Goal: Information Seeking & Learning: Learn about a topic

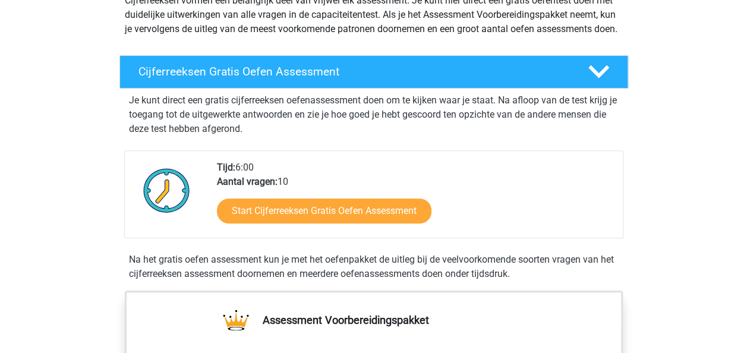
scroll to position [157, 0]
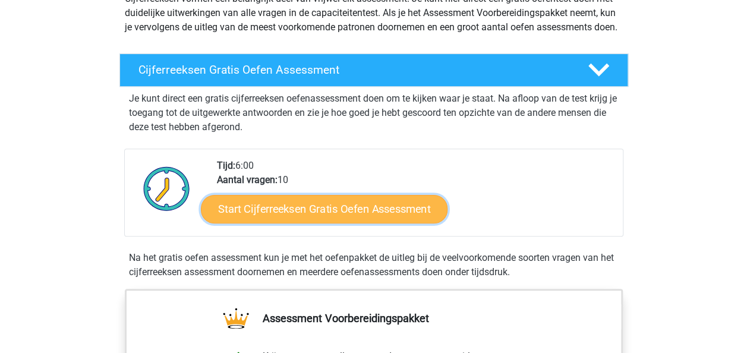
click at [362, 223] on link "Start Cijferreeksen Gratis Oefen Assessment" at bounding box center [324, 208] width 247 height 29
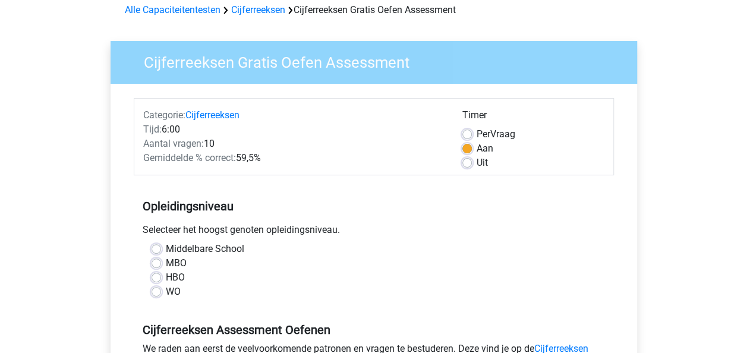
scroll to position [57, 0]
click at [477, 135] on label "Per Vraag" at bounding box center [496, 134] width 39 height 14
click at [468, 135] on input "Per Vraag" at bounding box center [467, 133] width 10 height 12
radio input "true"
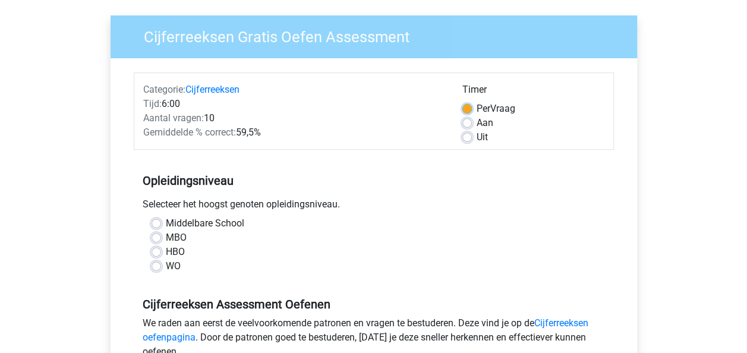
scroll to position [89, 0]
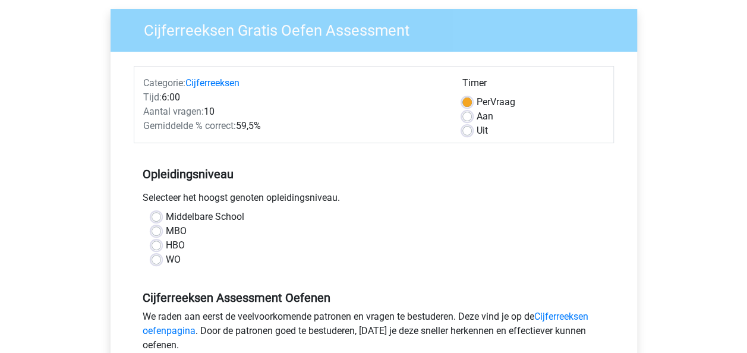
click at [170, 234] on label "MBO" at bounding box center [176, 231] width 21 height 14
click at [161, 234] on input "MBO" at bounding box center [157, 230] width 10 height 12
radio input "true"
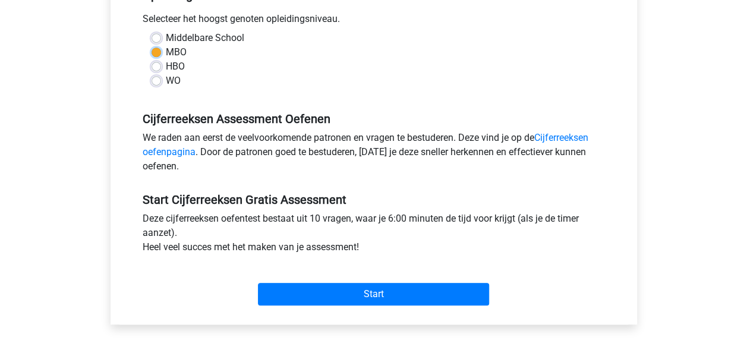
scroll to position [268, 0]
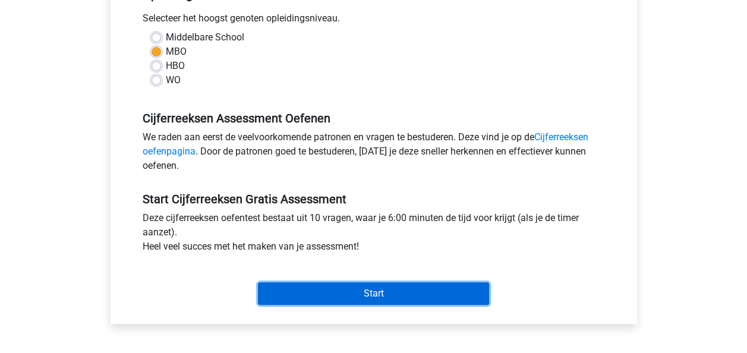
click at [288, 292] on input "Start" at bounding box center [373, 293] width 231 height 23
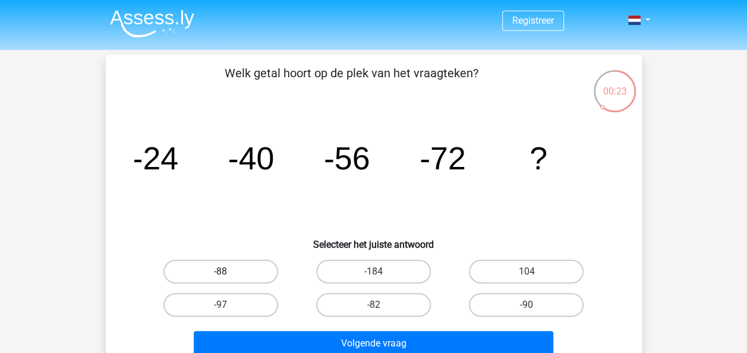
click at [252, 267] on label "-88" at bounding box center [220, 272] width 115 height 24
click at [228, 272] on input "-88" at bounding box center [224, 276] width 8 height 8
radio input "true"
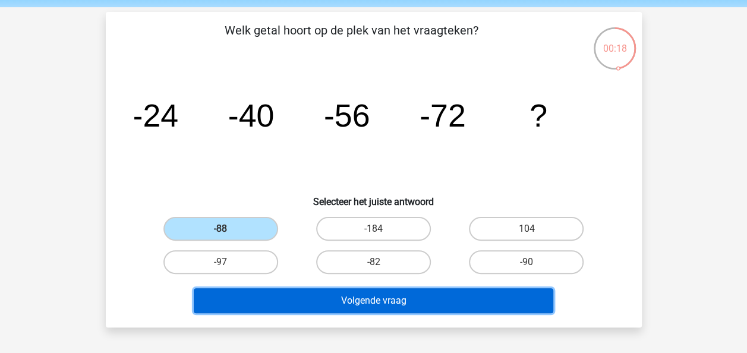
click at [296, 294] on button "Volgende vraag" at bounding box center [374, 300] width 360 height 25
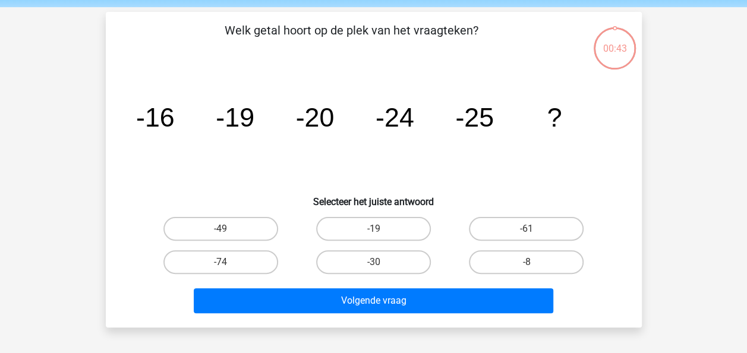
scroll to position [55, 0]
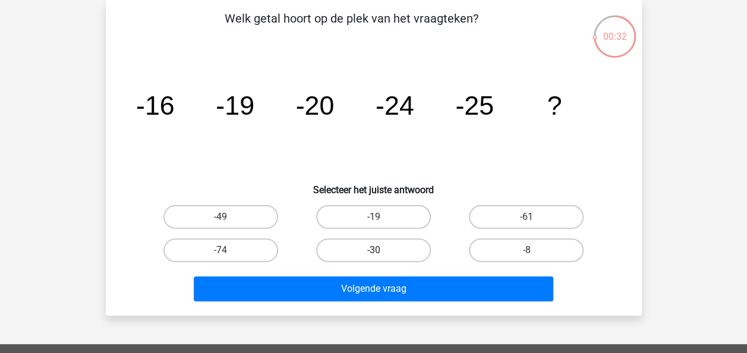
click at [386, 251] on label "-30" at bounding box center [373, 250] width 115 height 24
click at [381, 251] on input "-30" at bounding box center [377, 254] width 8 height 8
radio input "true"
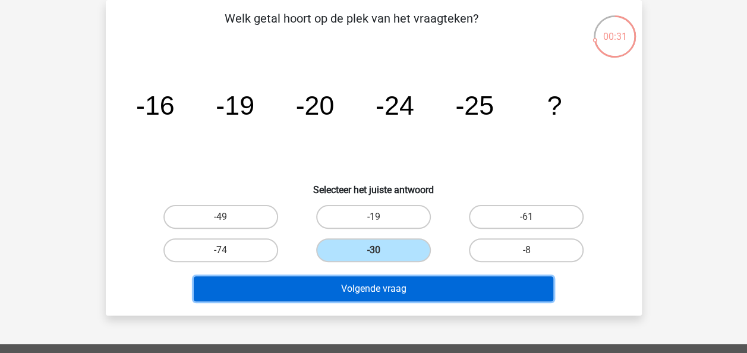
click at [384, 291] on button "Volgende vraag" at bounding box center [374, 288] width 360 height 25
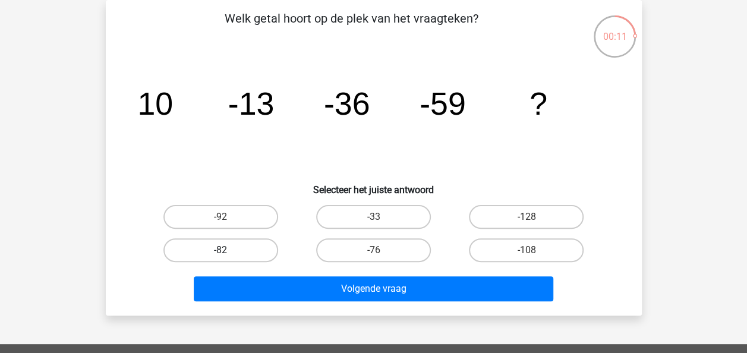
click at [237, 247] on label "-82" at bounding box center [220, 250] width 115 height 24
click at [228, 250] on input "-82" at bounding box center [224, 254] width 8 height 8
radio input "true"
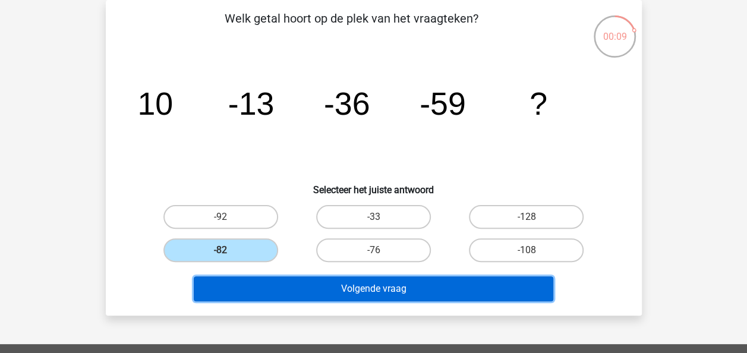
click at [352, 290] on button "Volgende vraag" at bounding box center [374, 288] width 360 height 25
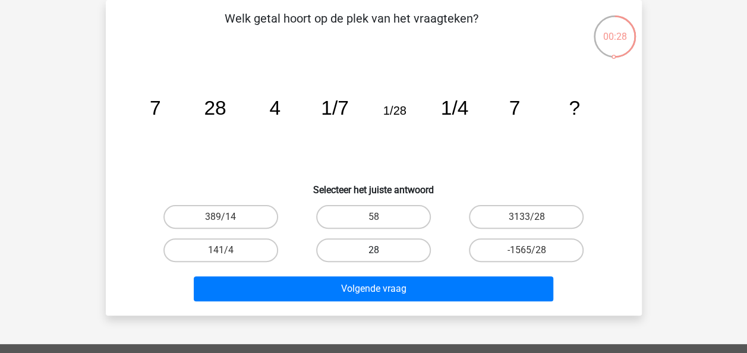
click at [368, 239] on label "28" at bounding box center [373, 250] width 115 height 24
click at [373, 250] on input "28" at bounding box center [377, 254] width 8 height 8
radio input "true"
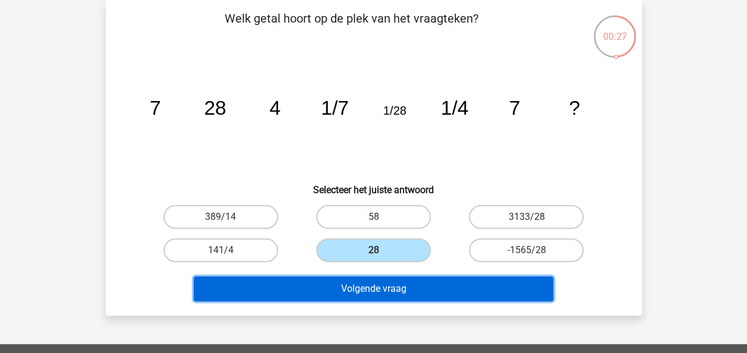
click at [372, 284] on button "Volgende vraag" at bounding box center [374, 288] width 360 height 25
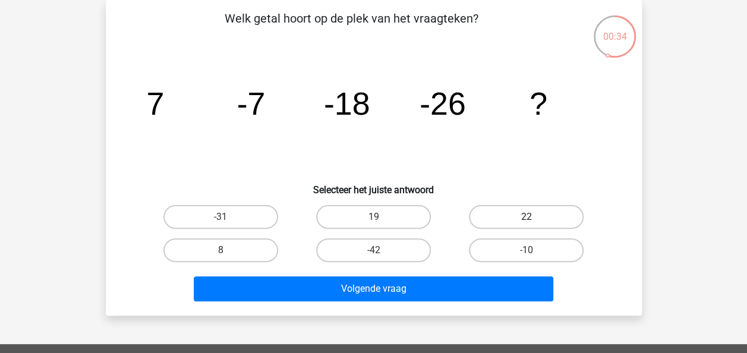
click at [513, 217] on label "22" at bounding box center [526, 217] width 115 height 24
click at [527, 217] on input "22" at bounding box center [531, 221] width 8 height 8
radio input "true"
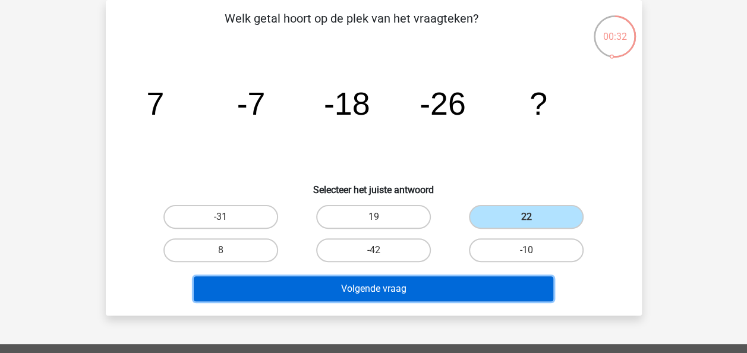
click at [487, 290] on button "Volgende vraag" at bounding box center [374, 288] width 360 height 25
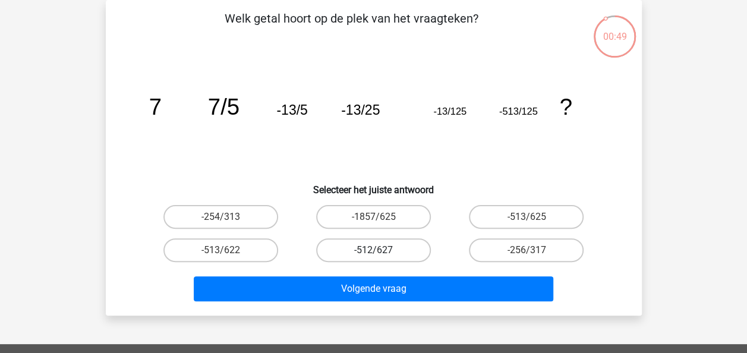
click at [409, 247] on label "-512/627" at bounding box center [373, 250] width 115 height 24
click at [381, 250] on input "-512/627" at bounding box center [377, 254] width 8 height 8
radio input "true"
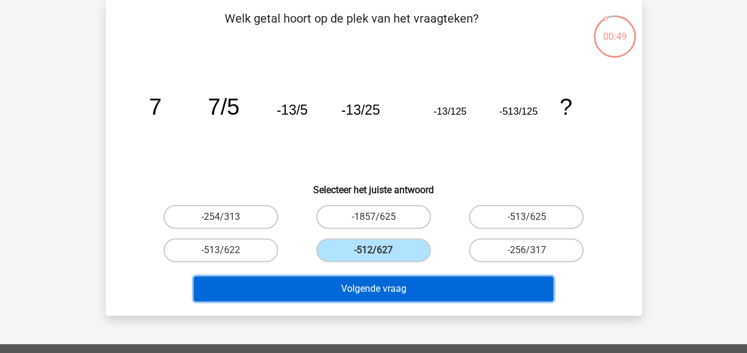
click at [451, 292] on button "Volgende vraag" at bounding box center [374, 288] width 360 height 25
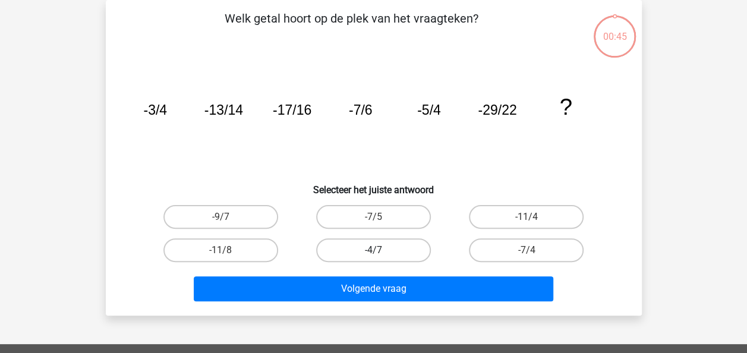
click at [411, 244] on label "-4/7" at bounding box center [373, 250] width 115 height 24
click at [381, 250] on input "-4/7" at bounding box center [377, 254] width 8 height 8
radio input "true"
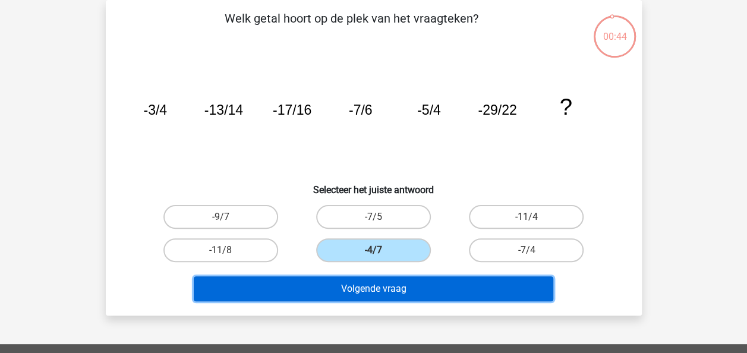
click at [441, 278] on button "Volgende vraag" at bounding box center [374, 288] width 360 height 25
